Goal: Information Seeking & Learning: Learn about a topic

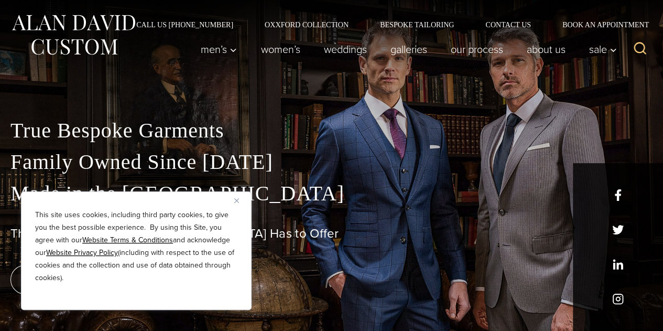
click at [238, 201] on img "Close" at bounding box center [236, 200] width 5 height 5
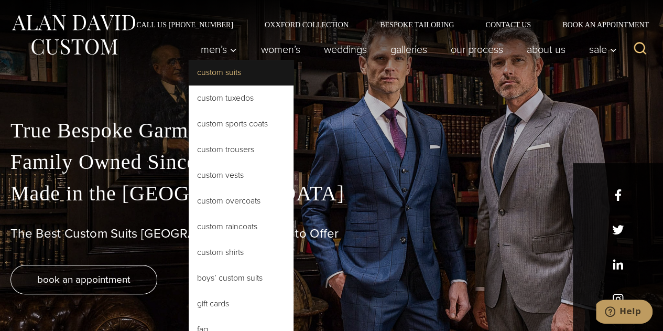
click at [222, 73] on link "Custom Suits" at bounding box center [241, 72] width 105 height 25
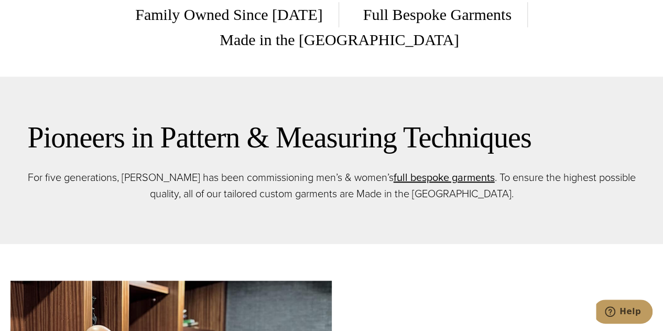
scroll to position [349, 0]
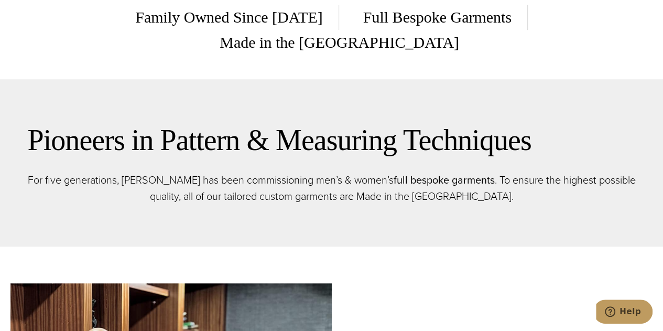
click at [431, 172] on link "full bespoke garments" at bounding box center [443, 180] width 101 height 16
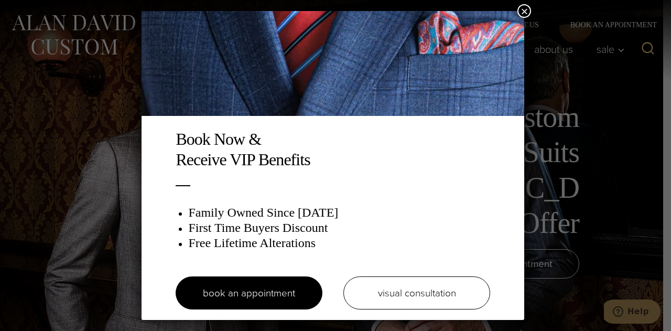
click at [522, 9] on button "×" at bounding box center [524, 11] width 14 height 14
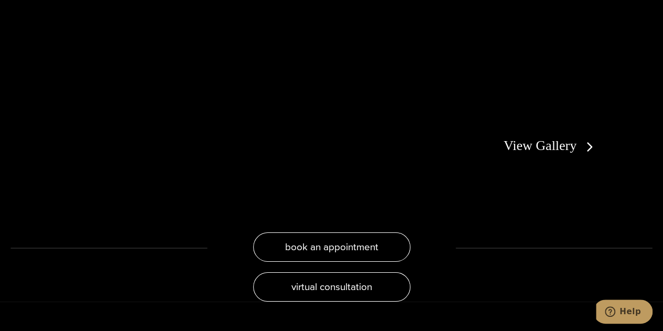
scroll to position [1867, 0]
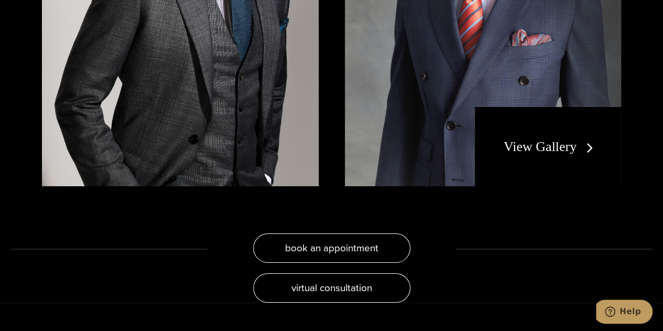
click at [556, 139] on link "View Gallery" at bounding box center [550, 146] width 94 height 15
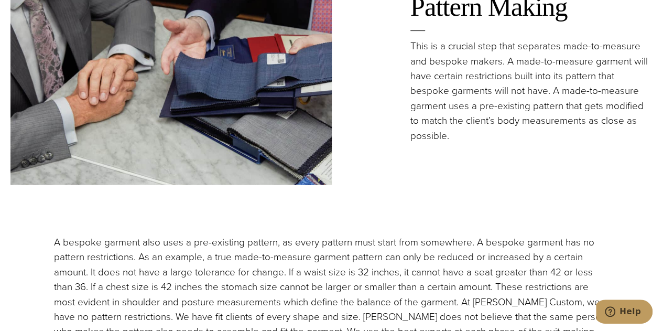
scroll to position [1298, 0]
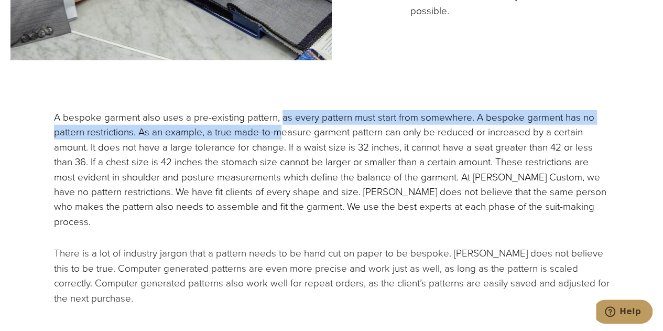
drag, startPoint x: 284, startPoint y: 118, endPoint x: 280, endPoint y: 131, distance: 14.1
click at [280, 131] on p "A bespoke garment also uses a pre-existing pattern, as every pattern must start…" at bounding box center [331, 169] width 555 height 119
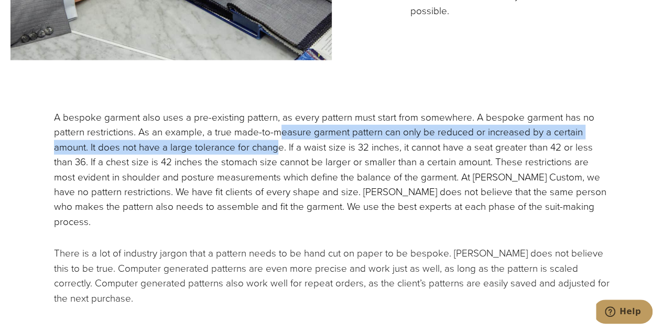
drag, startPoint x: 280, startPoint y: 131, endPoint x: 277, endPoint y: 142, distance: 10.9
click at [277, 142] on p "A bespoke garment also uses a pre-existing pattern, as every pattern must start…" at bounding box center [331, 169] width 555 height 119
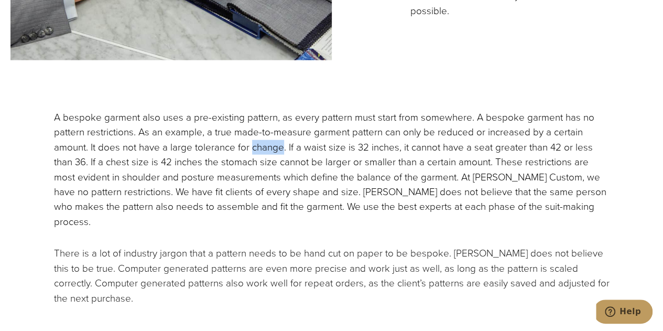
click at [277, 142] on p "A bespoke garment also uses a pre-existing pattern, as every pattern must start…" at bounding box center [331, 169] width 555 height 119
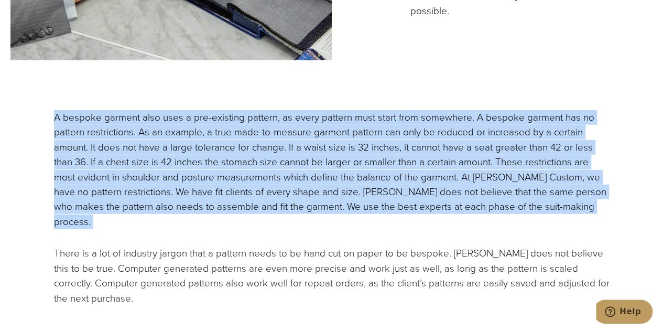
click at [277, 142] on p "A bespoke garment also uses a pre-existing pattern, as every pattern must start…" at bounding box center [331, 169] width 555 height 119
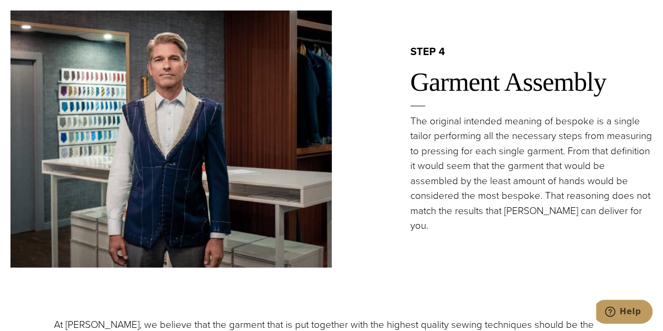
scroll to position [1990, 0]
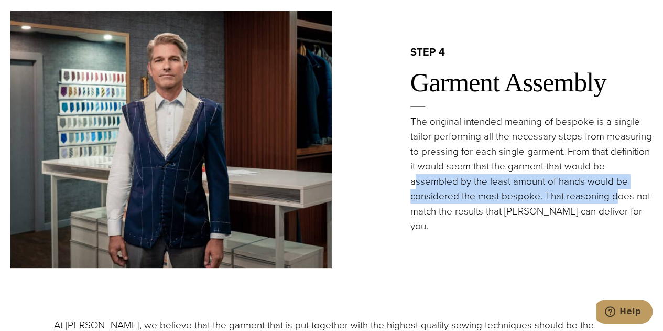
drag, startPoint x: 460, startPoint y: 188, endPoint x: 462, endPoint y: 214, distance: 26.3
click at [462, 214] on p "The original intended meaning of bespoke is a single tailor performing all the …" at bounding box center [531, 173] width 243 height 119
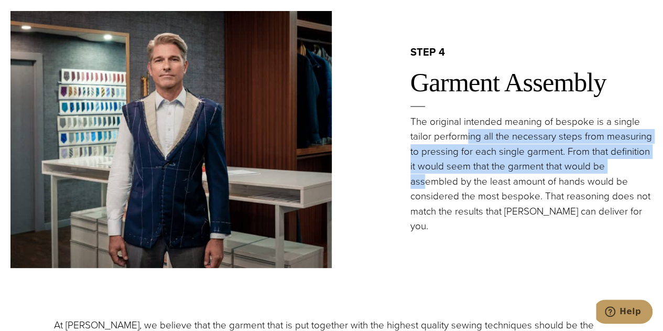
drag, startPoint x: 465, startPoint y: 135, endPoint x: 465, endPoint y: 181, distance: 46.1
click at [465, 181] on p "The original intended meaning of bespoke is a single tailor performing all the …" at bounding box center [531, 173] width 243 height 119
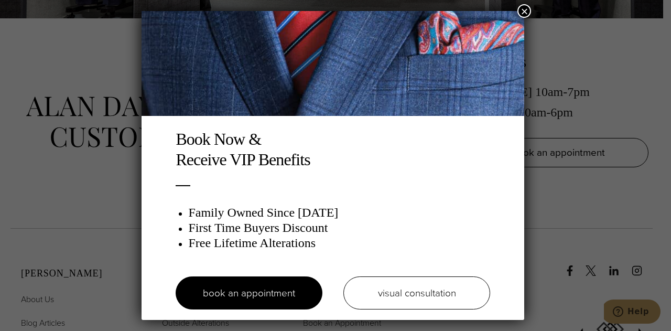
scroll to position [0, 0]
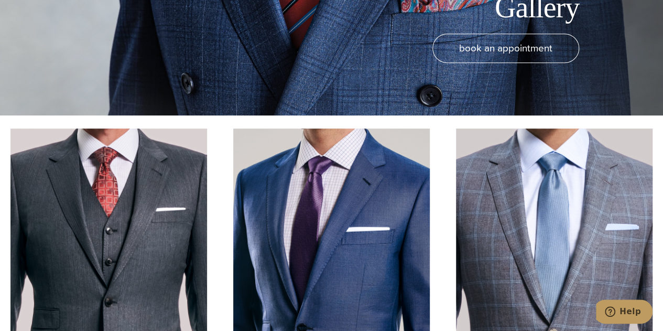
scroll to position [216, 0]
